Goal: Find specific page/section: Find specific page/section

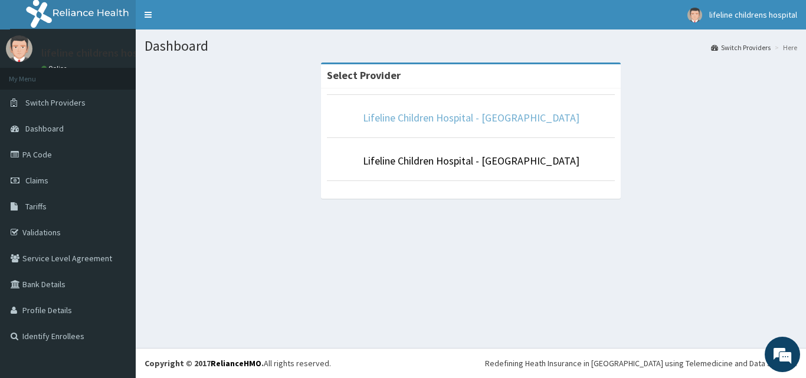
click at [430, 117] on link "Lifeline Children Hospital - [GEOGRAPHIC_DATA]" at bounding box center [471, 118] width 217 height 14
